Goal: Use online tool/utility: Utilize a website feature to perform a specific function

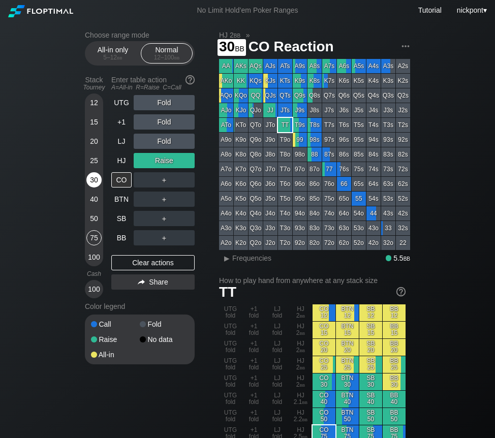
click at [96, 180] on div "30" at bounding box center [93, 179] width 15 height 15
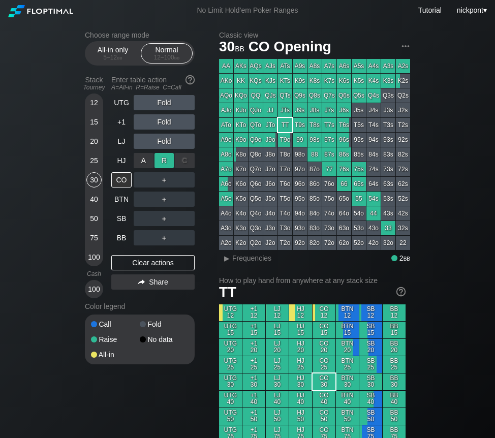
click at [167, 162] on div "R ✕" at bounding box center [165, 160] width 20 height 15
click at [184, 261] on div "Clear actions" at bounding box center [152, 262] width 83 height 15
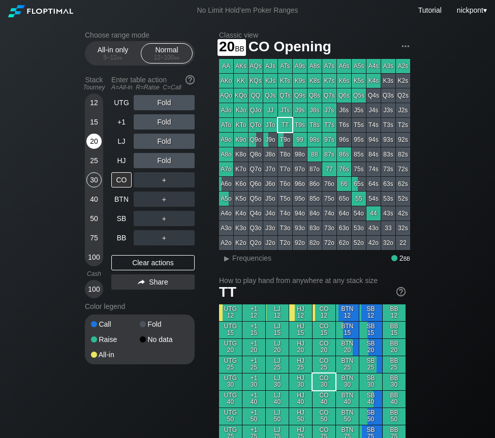
click at [90, 140] on div "20" at bounding box center [93, 141] width 15 height 15
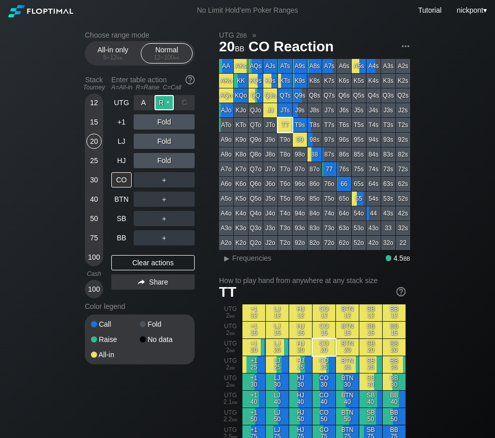
click at [161, 104] on div "R ✕" at bounding box center [165, 102] width 20 height 15
click at [226, 258] on div "▸" at bounding box center [226, 258] width 13 height 12
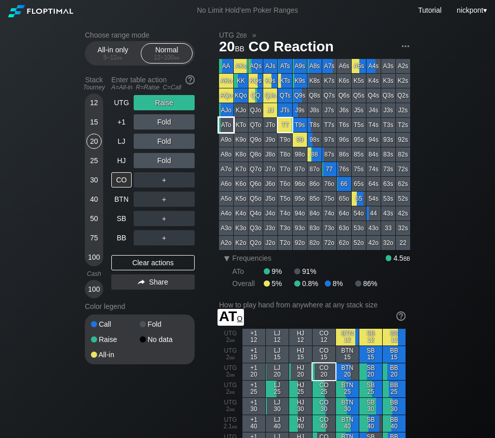
click at [226, 125] on div "ATo" at bounding box center [226, 125] width 14 height 14
click at [169, 140] on div "R ✕" at bounding box center [165, 141] width 20 height 15
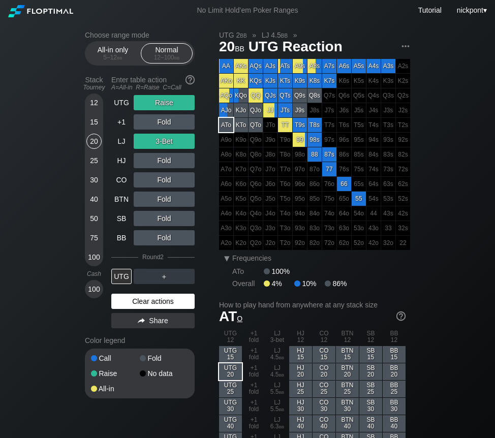
click at [169, 298] on div "Clear actions" at bounding box center [152, 301] width 83 height 15
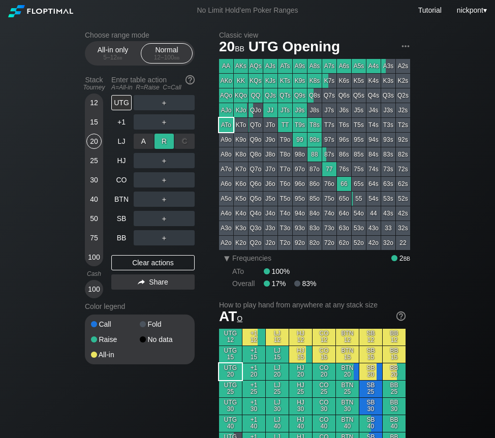
click at [165, 141] on div "R ✕" at bounding box center [165, 141] width 20 height 15
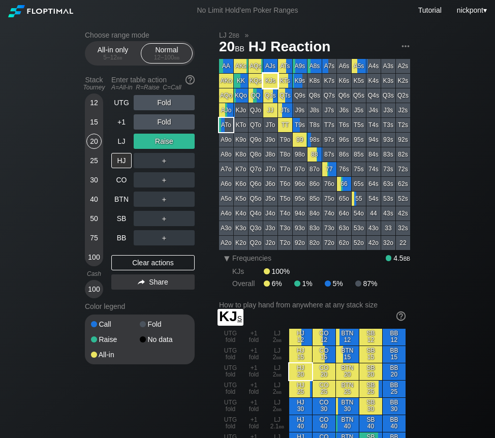
click at [270, 84] on div "KJs" at bounding box center [270, 81] width 14 height 14
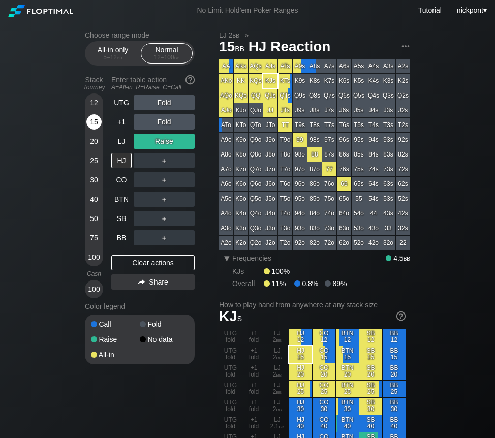
click at [98, 121] on div "15" at bounding box center [93, 121] width 15 height 15
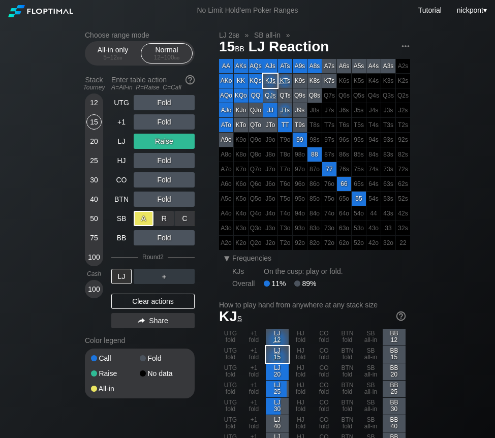
click at [143, 221] on div "A ✕" at bounding box center [144, 218] width 20 height 15
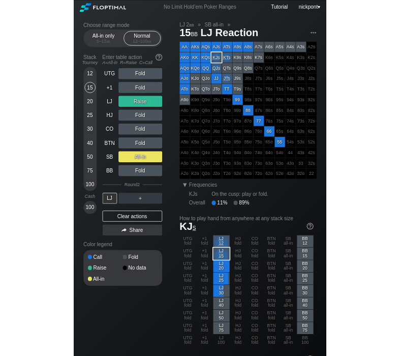
scroll to position [1, 0]
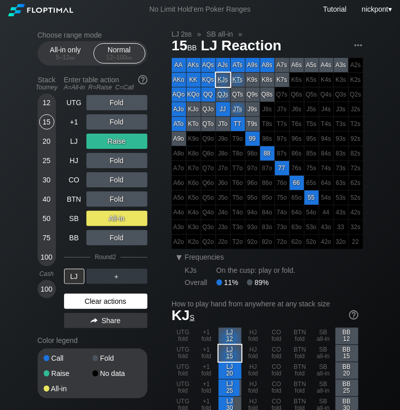
click at [126, 303] on div "Clear actions" at bounding box center [105, 301] width 83 height 15
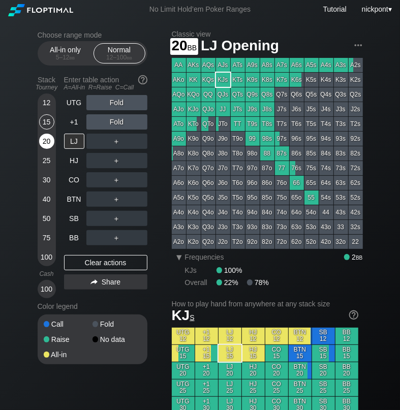
click at [48, 142] on div "20" at bounding box center [46, 141] width 15 height 15
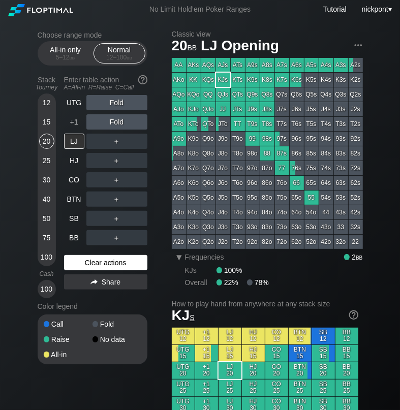
click at [95, 260] on div "Clear actions" at bounding box center [105, 262] width 83 height 15
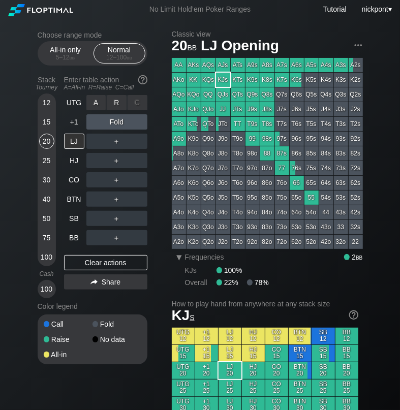
click at [116, 104] on div "R ✕" at bounding box center [117, 102] width 20 height 15
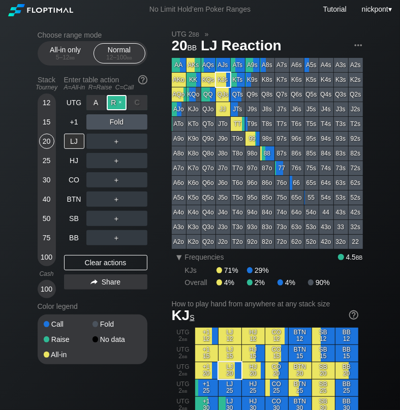
click at [118, 102] on div "R ✕" at bounding box center [117, 102] width 20 height 15
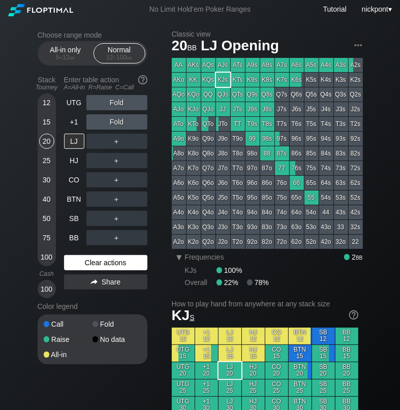
click at [116, 264] on div "Clear actions" at bounding box center [105, 262] width 83 height 15
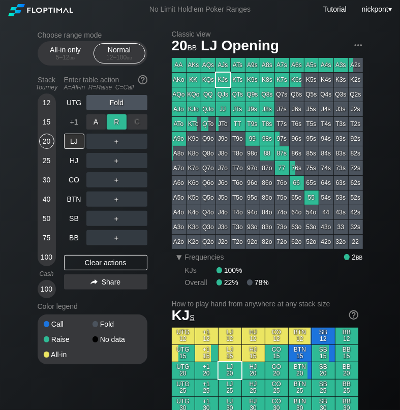
click at [115, 124] on div "R ✕" at bounding box center [117, 121] width 20 height 15
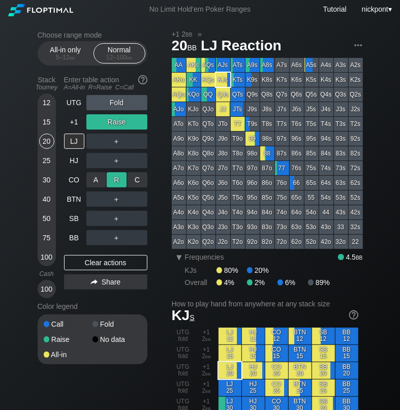
click at [116, 182] on div "R ✕" at bounding box center [117, 179] width 20 height 15
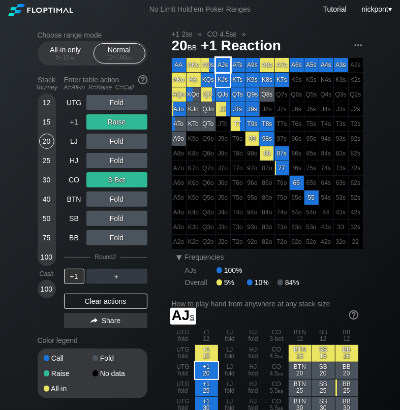
click at [223, 66] on div "AJs" at bounding box center [223, 65] width 14 height 14
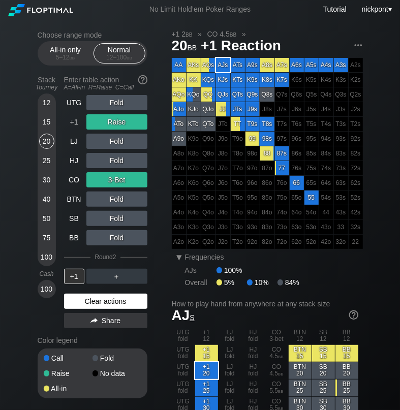
click at [119, 302] on div "Clear actions" at bounding box center [105, 301] width 83 height 15
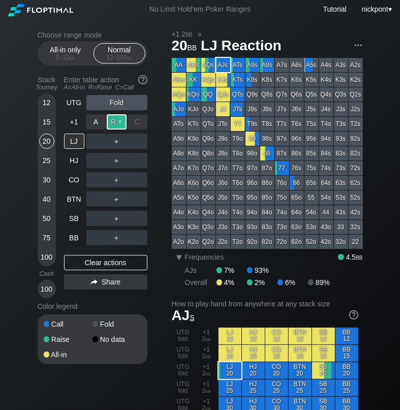
click at [114, 127] on div "R ✕" at bounding box center [117, 121] width 20 height 15
click at [114, 200] on div "R ✕" at bounding box center [117, 199] width 20 height 15
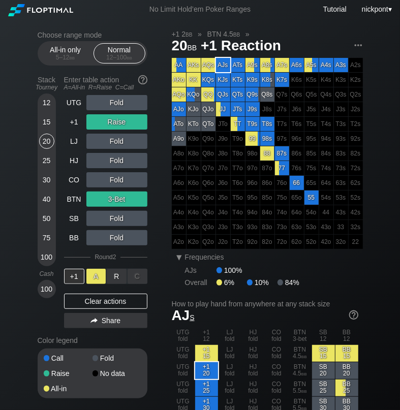
click at [95, 277] on div "A ✕" at bounding box center [96, 276] width 20 height 15
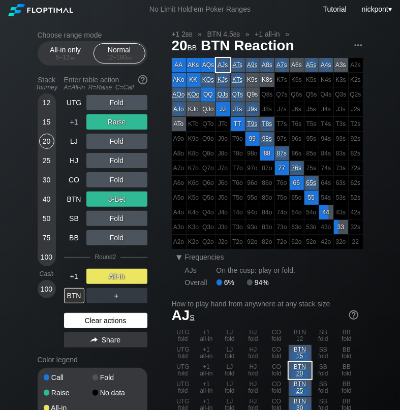
click at [115, 325] on div "Clear actions" at bounding box center [105, 320] width 83 height 15
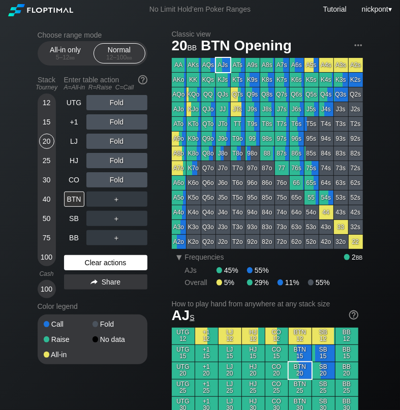
click at [99, 268] on div "Clear actions" at bounding box center [105, 262] width 83 height 15
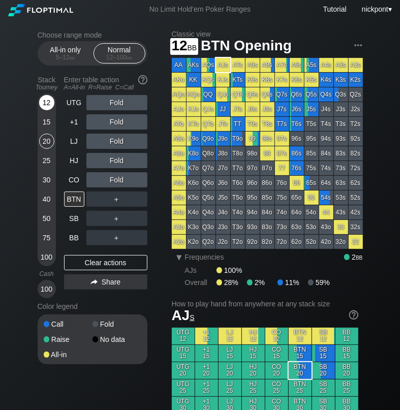
click at [45, 105] on div "12" at bounding box center [46, 102] width 15 height 15
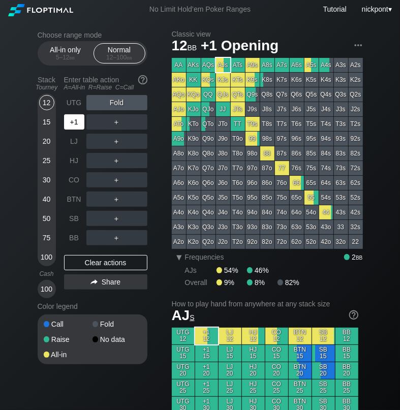
click at [72, 127] on div "+1" at bounding box center [74, 121] width 20 height 15
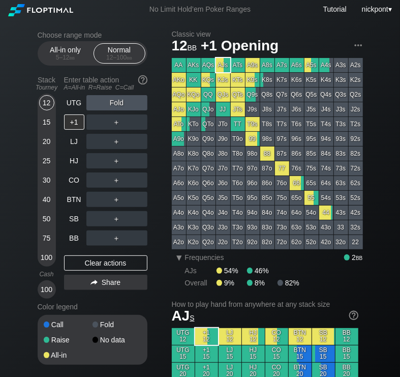
drag, startPoint x: 147, startPoint y: 373, endPoint x: 150, endPoint y: 354, distance: 19.6
click at [150, 354] on div "Choose range mode All-in only 5 – 12 bb Normal 12 – 100 bb Stack Tourney Enter …" at bounding box center [101, 204] width 126 height 347
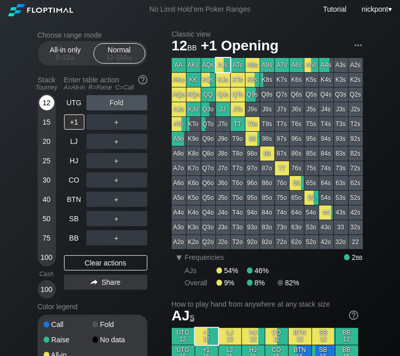
click at [44, 104] on div "12" at bounding box center [46, 102] width 15 height 15
click at [119, 105] on div "R ✕" at bounding box center [117, 102] width 20 height 15
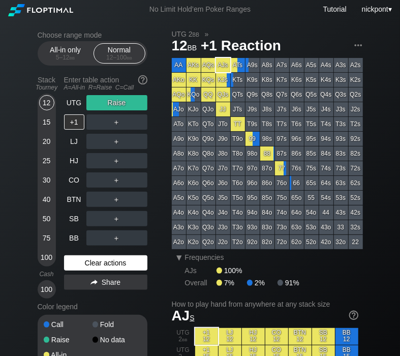
click at [90, 266] on div "Clear actions" at bounding box center [105, 262] width 83 height 15
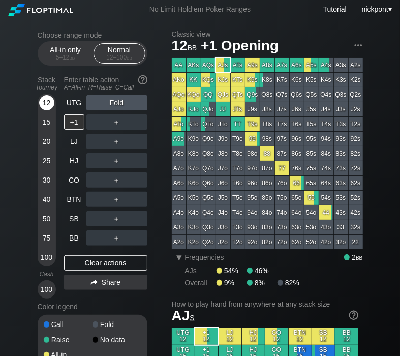
click at [49, 102] on div "12" at bounding box center [46, 102] width 15 height 15
click at [99, 217] on div "A ✕" at bounding box center [96, 218] width 20 height 15
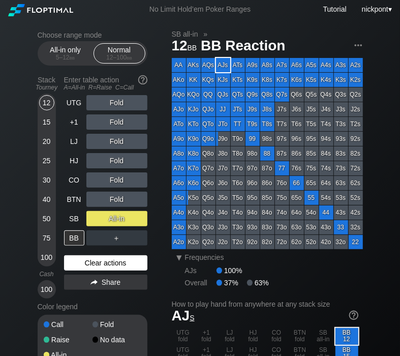
click at [118, 263] on div "Clear actions" at bounding box center [105, 262] width 83 height 15
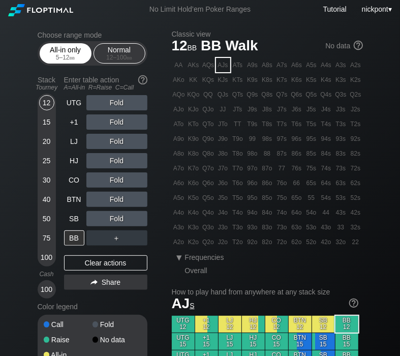
click at [70, 57] on span "bb" at bounding box center [73, 57] width 6 height 7
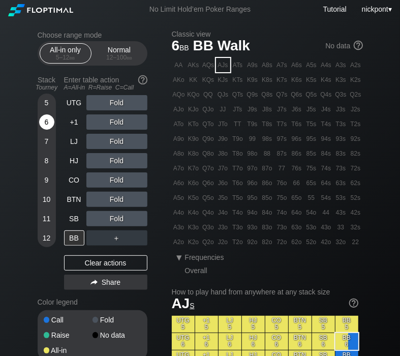
click at [46, 122] on div "6" at bounding box center [46, 121] width 15 height 15
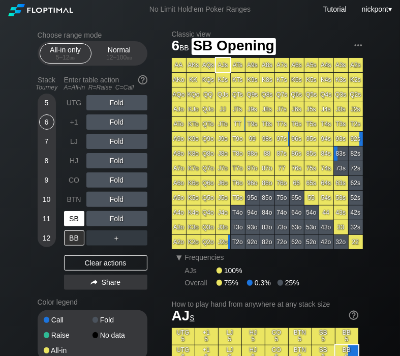
click at [79, 217] on div "SB" at bounding box center [74, 218] width 20 height 15
